Goal: Task Accomplishment & Management: Manage account settings

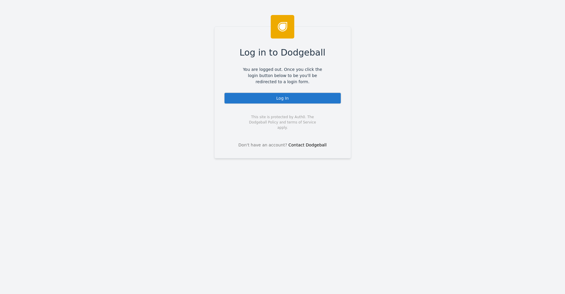
click at [334, 98] on div "Log In" at bounding box center [282, 98] width 117 height 12
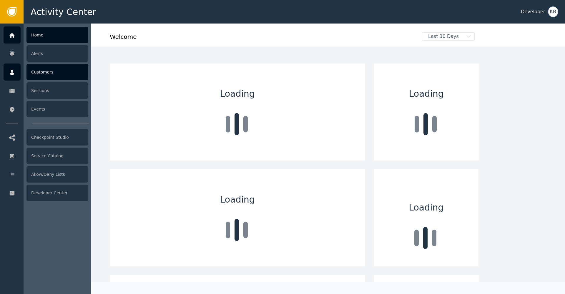
click at [14, 79] on div at bounding box center [12, 72] width 17 height 17
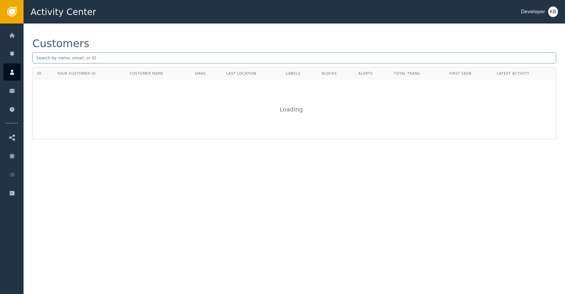
drag, startPoint x: 64, startPoint y: 65, endPoint x: 65, endPoint y: 60, distance: 5.7
click at [64, 65] on div "Customers" at bounding box center [294, 52] width 524 height 29
click at [65, 60] on input "text" at bounding box center [294, 57] width 524 height 11
paste input "[EMAIL_ADDRESS][DOMAIN_NAME]"
type input "[EMAIL_ADDRESS][DOMAIN_NAME]"
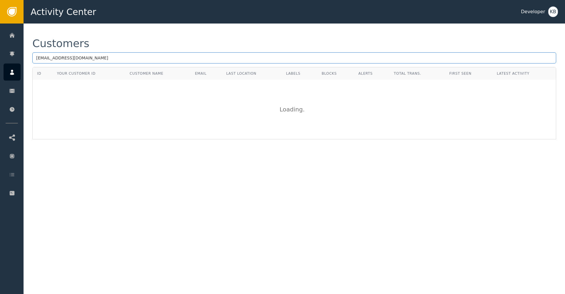
drag, startPoint x: 37, startPoint y: 59, endPoint x: 40, endPoint y: 59, distance: 3.2
click at [37, 59] on input "[EMAIL_ADDRESS][DOMAIN_NAME]" at bounding box center [294, 57] width 524 height 11
click at [111, 59] on input "[EMAIL_ADDRESS][DOMAIN_NAME]" at bounding box center [294, 57] width 524 height 11
click at [115, 57] on input "[EMAIL_ADDRESS][DOMAIN_NAME]" at bounding box center [294, 57] width 524 height 11
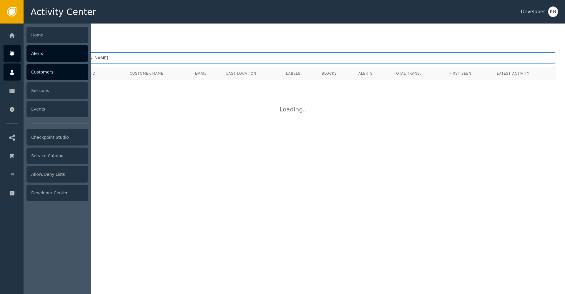
click at [14, 24] on div "Activity Center Developer KB Home Alerts Customers Sessions Events Checkpoint S…" at bounding box center [282, 12] width 565 height 24
paste input "[EMAIL_ADDRESS][DOMAIN_NAME]"
type input "[EMAIL_ADDRESS][DOMAIN_NAME]"
